Goal: Task Accomplishment & Management: Manage account settings

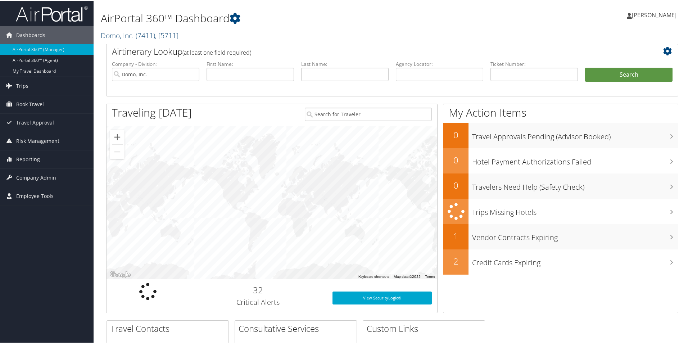
click at [150, 36] on span "( 7411 )" at bounding box center [145, 35] width 19 height 10
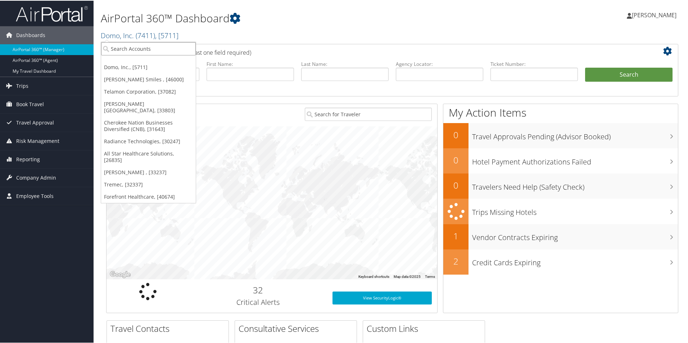
click at [152, 49] on input "search" at bounding box center [148, 47] width 95 height 13
type input "huntsm"
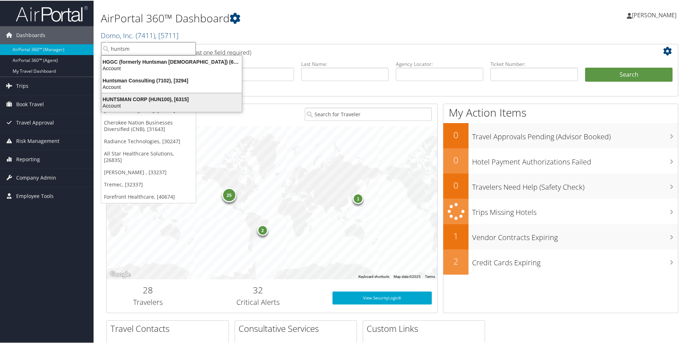
click at [158, 108] on div "Account" at bounding box center [171, 105] width 149 height 6
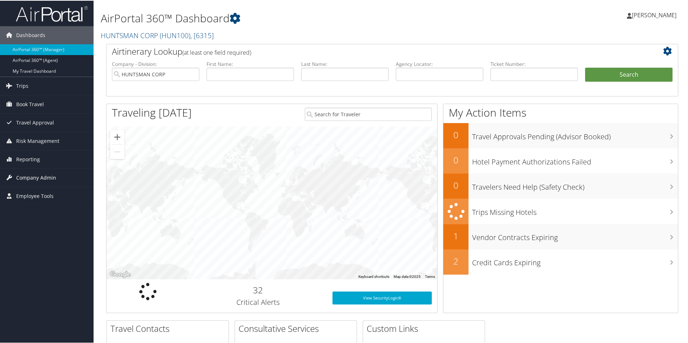
click at [40, 51] on span "Company Admin" at bounding box center [36, 177] width 40 height 18
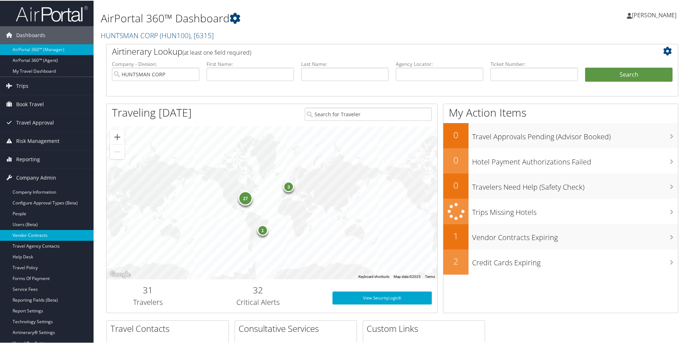
click at [38, 51] on link "Vendor Contracts" at bounding box center [47, 234] width 94 height 11
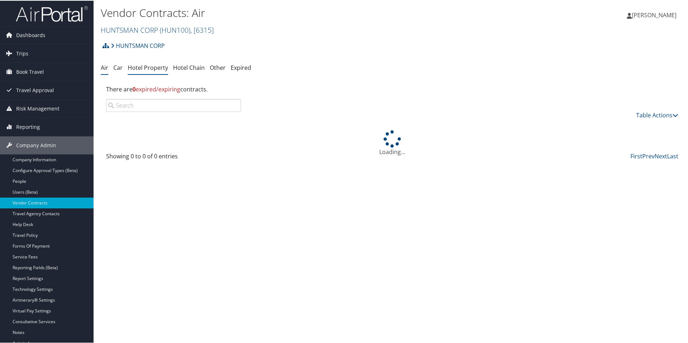
click at [143, 66] on link "Hotel Property" at bounding box center [148, 67] width 40 height 8
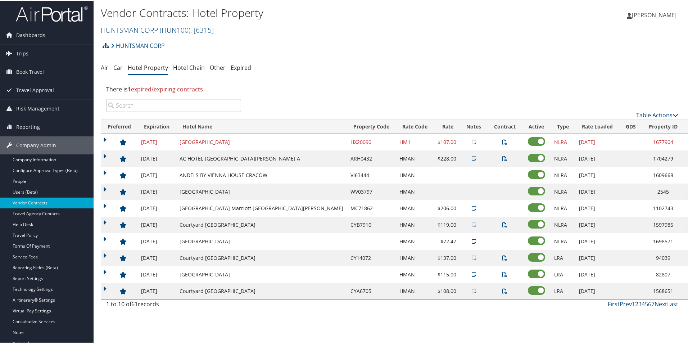
click at [158, 112] on div "Table Actions" at bounding box center [392, 108] width 583 height 21
click at [157, 107] on input "search" at bounding box center [173, 104] width 135 height 13
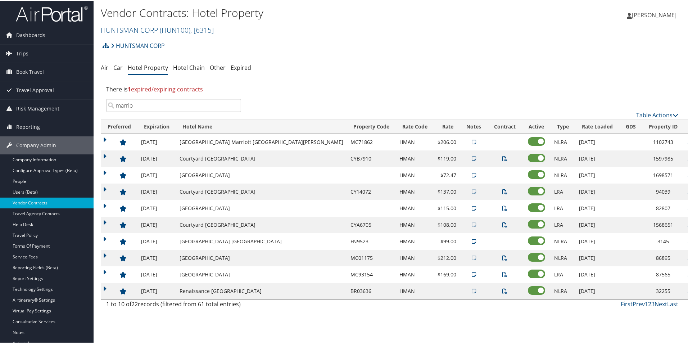
type input "marrio"
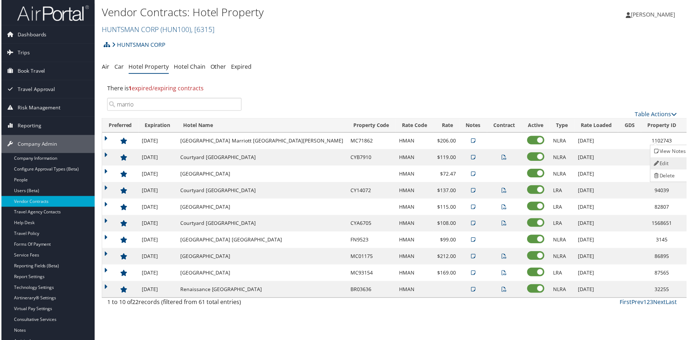
click at [668, 161] on link "Edit" at bounding box center [671, 164] width 39 height 12
select select "NLRA"
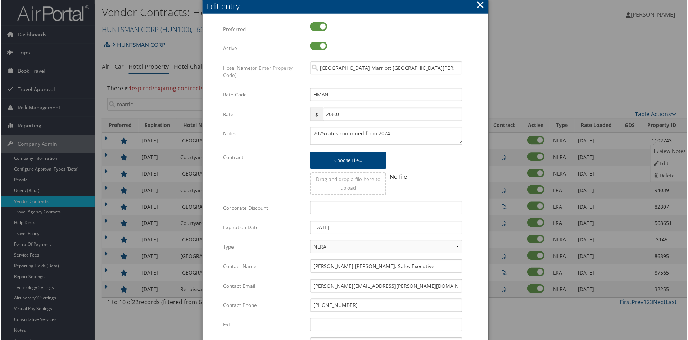
click at [479, 5] on button "×" at bounding box center [481, 4] width 8 height 14
